Goal: Register for event/course

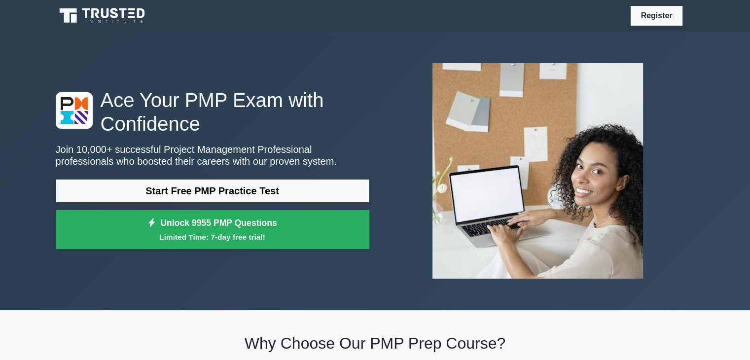
click at [227, 194] on link "Start Free PMP Practice Test" at bounding box center [213, 191] width 314 height 24
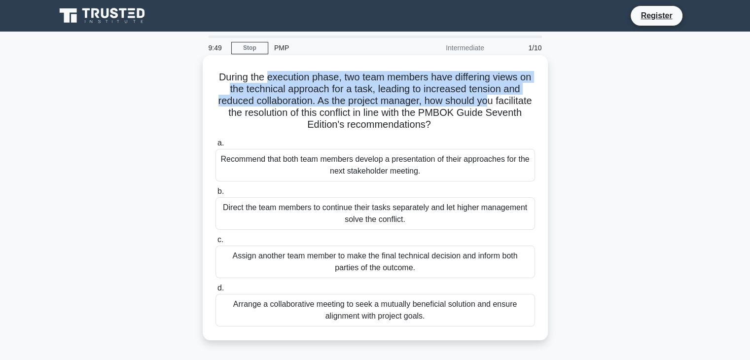
drag, startPoint x: 272, startPoint y: 74, endPoint x: 509, endPoint y: 105, distance: 238.3
click at [509, 105] on h5 "During the execution phase, two team members have differing views on the techni…" at bounding box center [376, 101] width 322 height 60
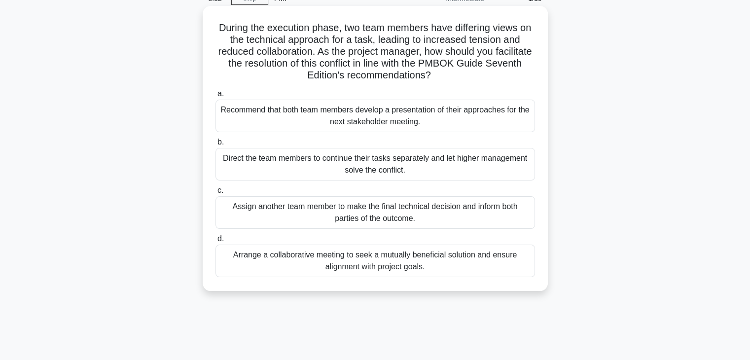
click at [421, 253] on div "Arrange a collaborative meeting to seek a mutually beneficial solution and ensu…" at bounding box center [376, 261] width 320 height 33
click at [216, 242] on input "d. Arrange a collaborative meeting to seek a mutually beneficial solution and e…" at bounding box center [216, 239] width 0 height 6
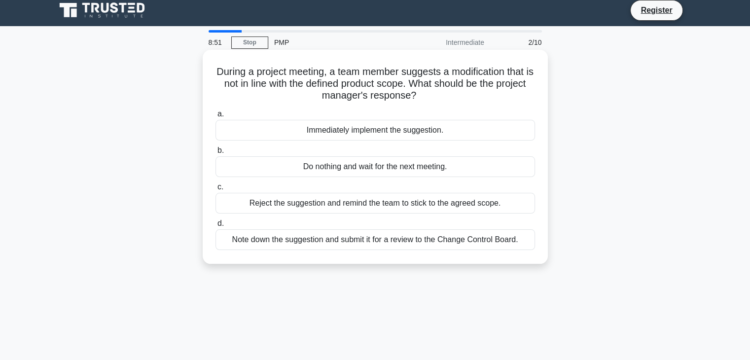
scroll to position [0, 0]
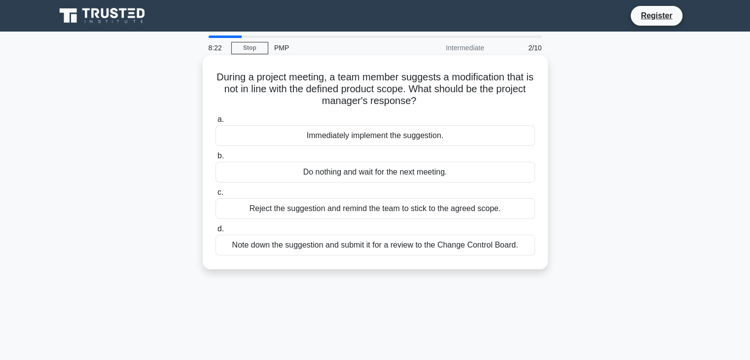
click at [302, 245] on div "Note down the suggestion and submit it for a review to the Change Control Board." at bounding box center [376, 245] width 320 height 21
click at [216, 232] on input "d. Note down the suggestion and submit it for a review to the Change Control Bo…" at bounding box center [216, 229] width 0 height 6
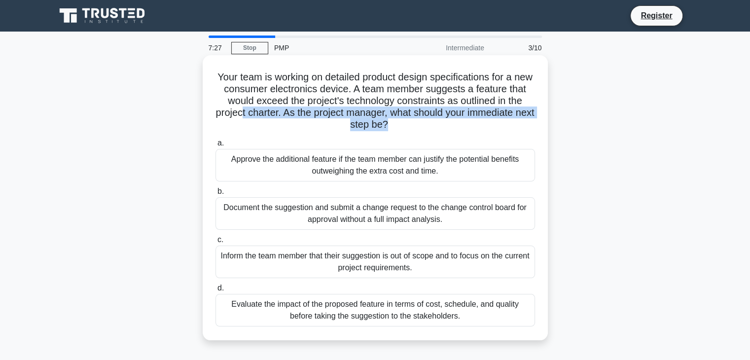
drag, startPoint x: 282, startPoint y: 113, endPoint x: 423, endPoint y: 122, distance: 141.4
click at [423, 122] on h5 "Your team is working on detailed product design specifications for a new consum…" at bounding box center [376, 101] width 322 height 60
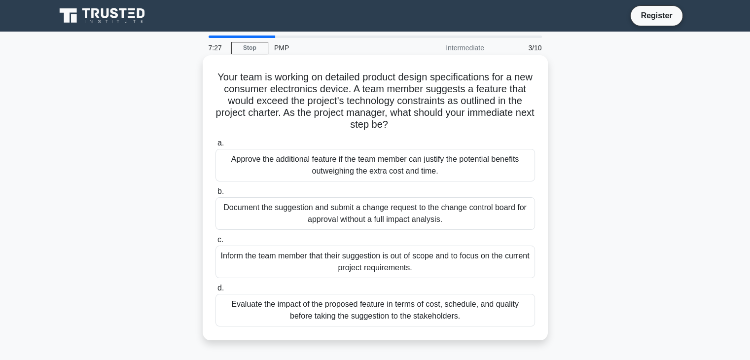
click at [400, 131] on icon ".spinner_0XTQ{transform-origin:center;animation:spinner_y6GP .75s linear infini…" at bounding box center [394, 125] width 12 height 12
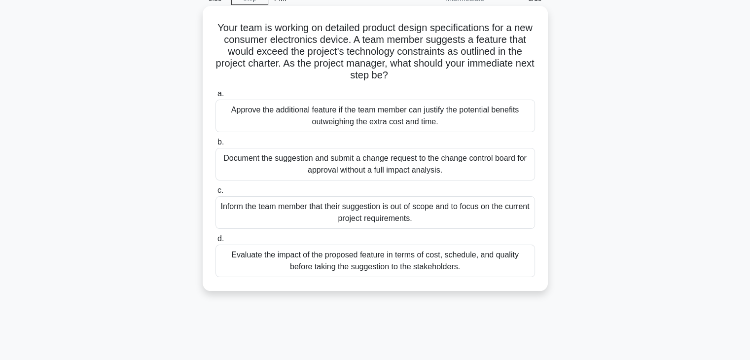
click at [388, 274] on div "Evaluate the impact of the proposed feature in terms of cost, schedule, and qua…" at bounding box center [376, 261] width 320 height 33
click at [216, 242] on input "d. Evaluate the impact of the proposed feature in terms of cost, schedule, and …" at bounding box center [216, 239] width 0 height 6
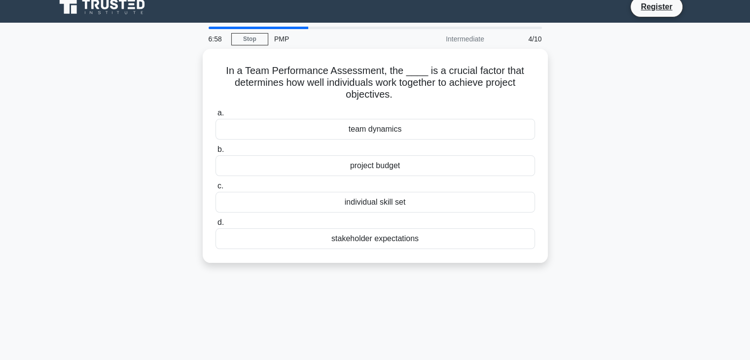
scroll to position [0, 0]
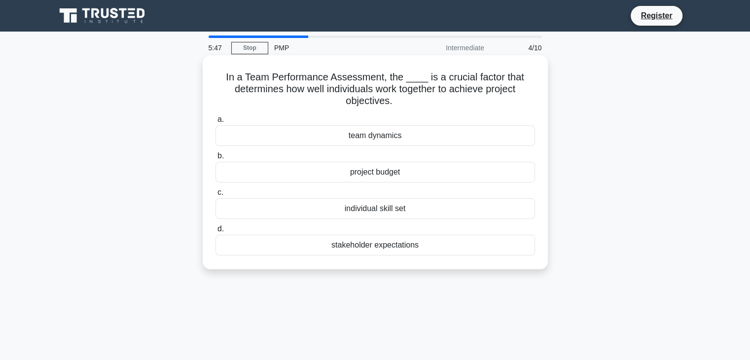
click at [365, 134] on div "team dynamics" at bounding box center [376, 135] width 320 height 21
click at [216, 123] on input "a. team dynamics" at bounding box center [216, 119] width 0 height 6
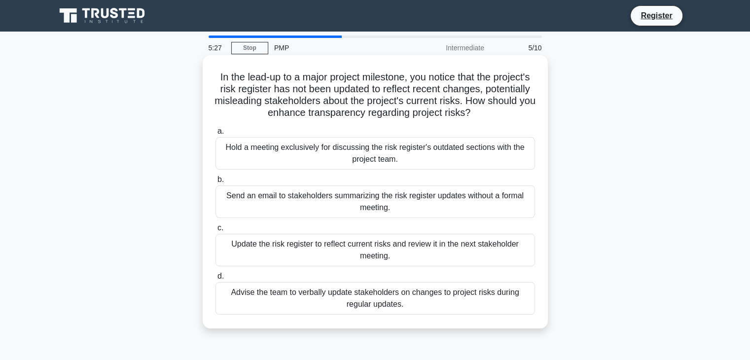
drag, startPoint x: 254, startPoint y: 77, endPoint x: 513, endPoint y: 118, distance: 262.3
click at [513, 118] on h5 "In the lead-up to a major project milestone, you notice that the project's risk…" at bounding box center [376, 95] width 322 height 48
click at [288, 155] on div "Hold a meeting exclusively for discussing the risk register's outdated sections…" at bounding box center [376, 153] width 320 height 33
click at [216, 135] on input "a. Hold a meeting exclusively for discussing the risk register's outdated secti…" at bounding box center [216, 131] width 0 height 6
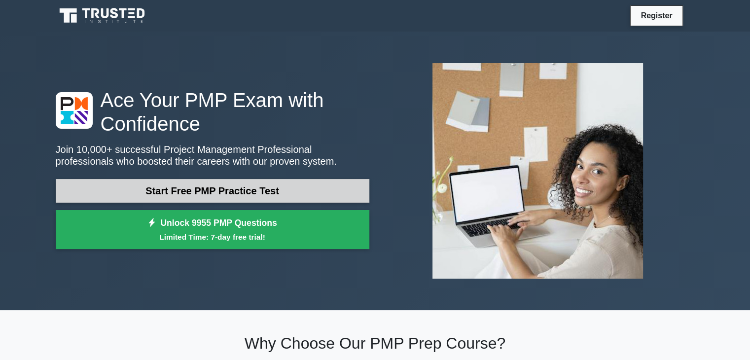
click at [231, 191] on link "Start Free PMP Practice Test" at bounding box center [213, 191] width 314 height 24
click at [175, 184] on link "Start Free PMP Practice Test" at bounding box center [213, 191] width 314 height 24
click at [195, 192] on link "Start Free PMP Practice Test" at bounding box center [213, 191] width 314 height 24
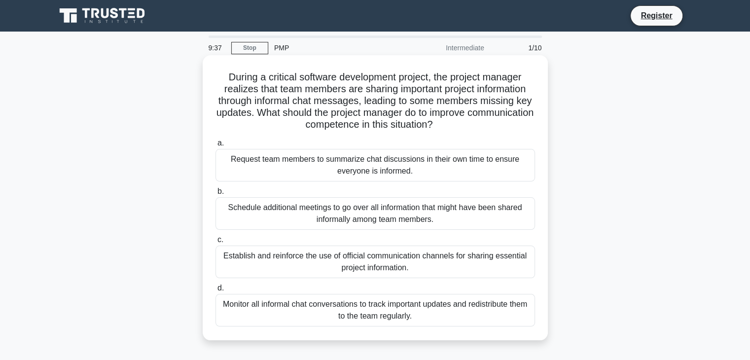
drag, startPoint x: 219, startPoint y: 80, endPoint x: 501, endPoint y: 129, distance: 286.4
click at [501, 129] on h5 "During a critical software development project, the project manager realizes th…" at bounding box center [376, 101] width 322 height 60
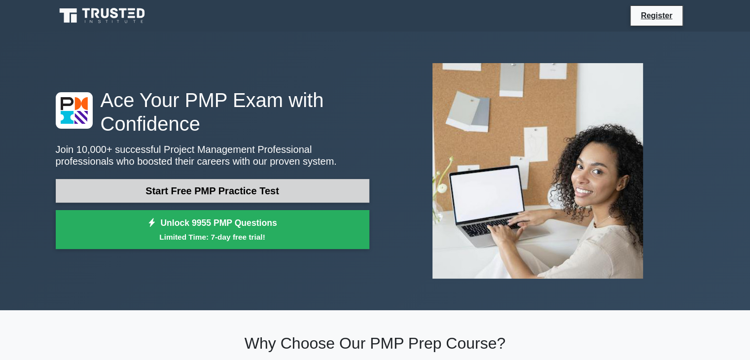
click at [240, 186] on link "Start Free PMP Practice Test" at bounding box center [213, 191] width 314 height 24
click at [224, 182] on link "Start Free PMP Practice Test" at bounding box center [213, 191] width 314 height 24
click at [228, 191] on link "Start Free PMP Practice Test" at bounding box center [213, 191] width 314 height 24
click at [253, 196] on link "Start Free PMP Practice Test" at bounding box center [213, 191] width 314 height 24
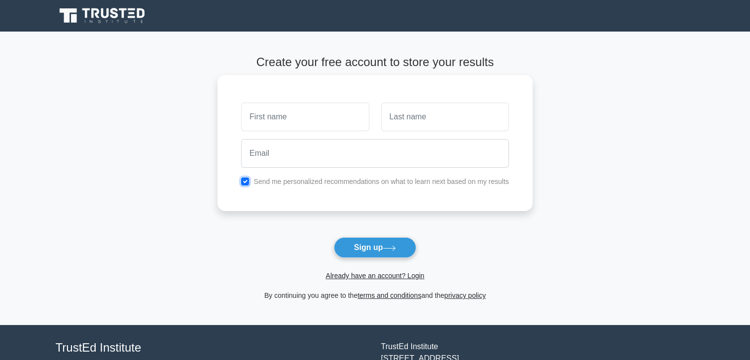
click at [249, 184] on input "checkbox" at bounding box center [245, 182] width 8 height 8
checkbox input "false"
click at [245, 180] on input "checkbox" at bounding box center [245, 182] width 8 height 8
checkbox input "false"
click at [284, 121] on input "text" at bounding box center [305, 117] width 128 height 29
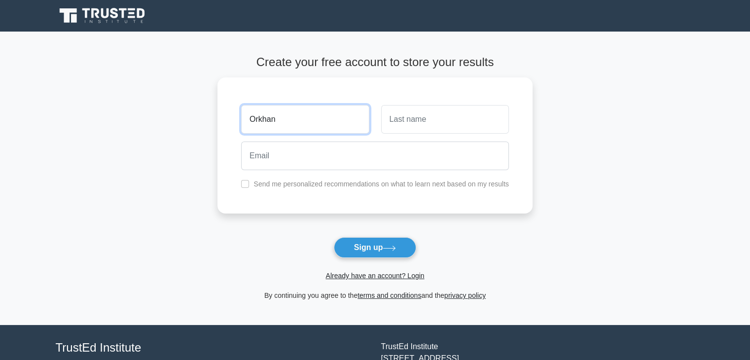
type input "Orkhan"
